Goal: Transaction & Acquisition: Purchase product/service

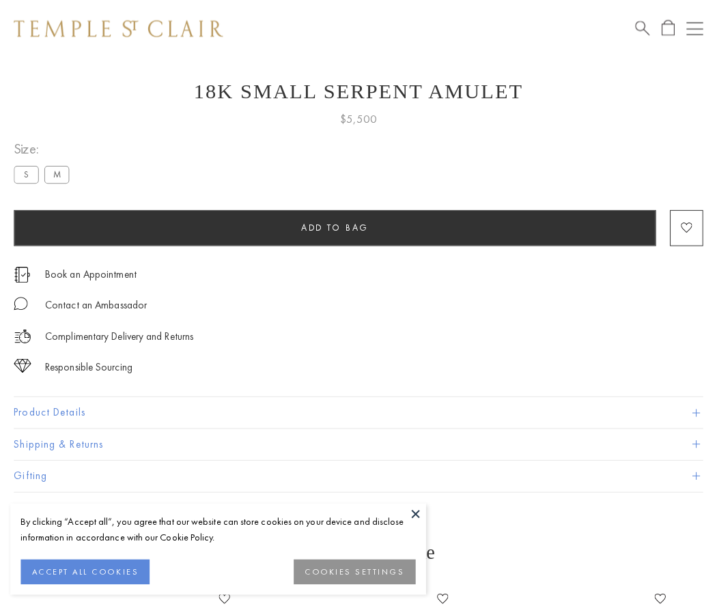
scroll to position [55, 0]
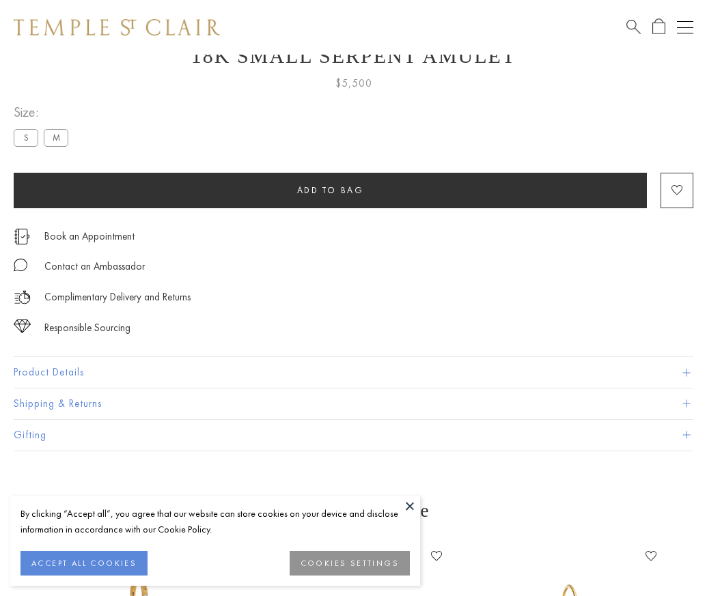
click at [330, 190] on span "Add to bag" at bounding box center [330, 190] width 67 height 12
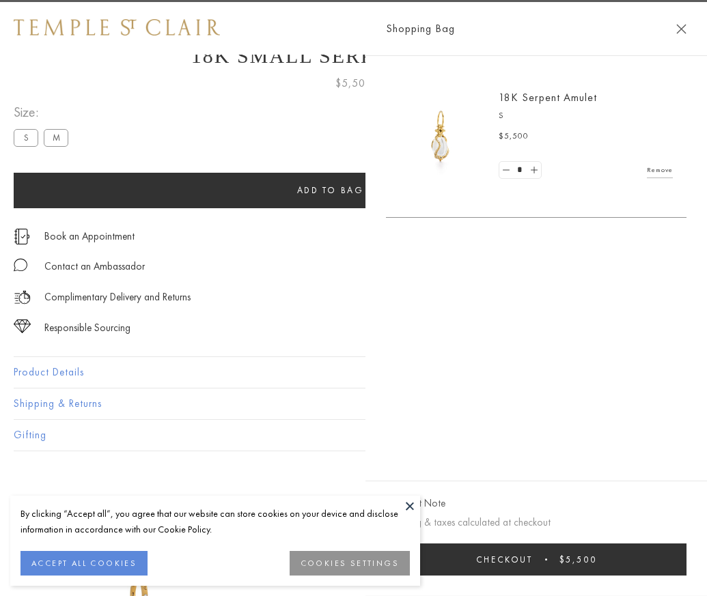
click at [683, 569] on button "Checkout $5,500" at bounding box center [536, 559] width 300 height 32
